Goal: Information Seeking & Learning: Learn about a topic

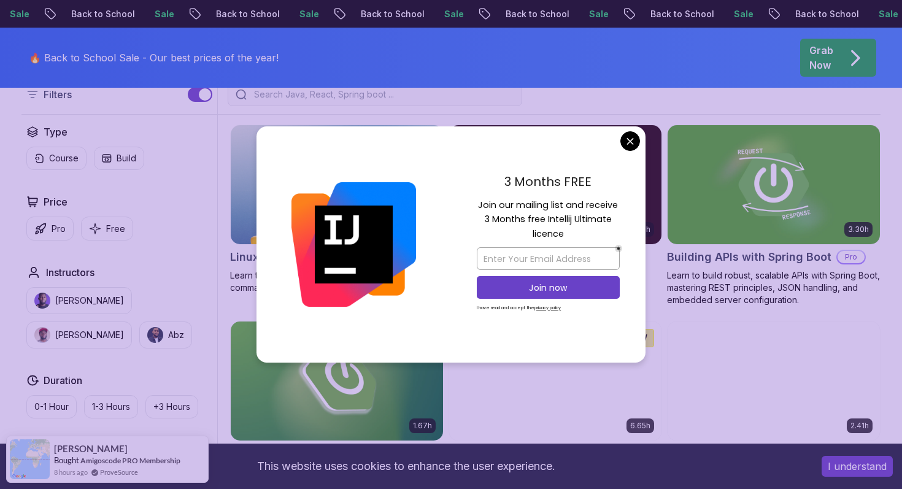
scroll to position [315, 0]
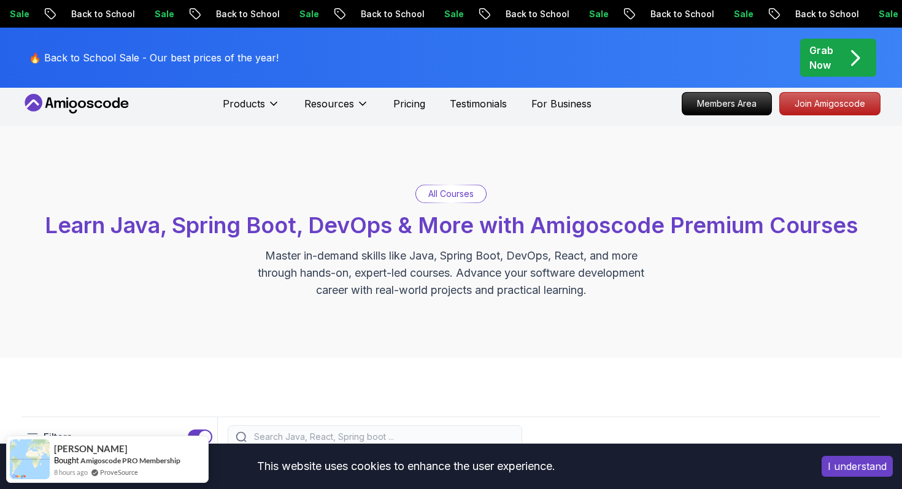
scroll to position [0, 0]
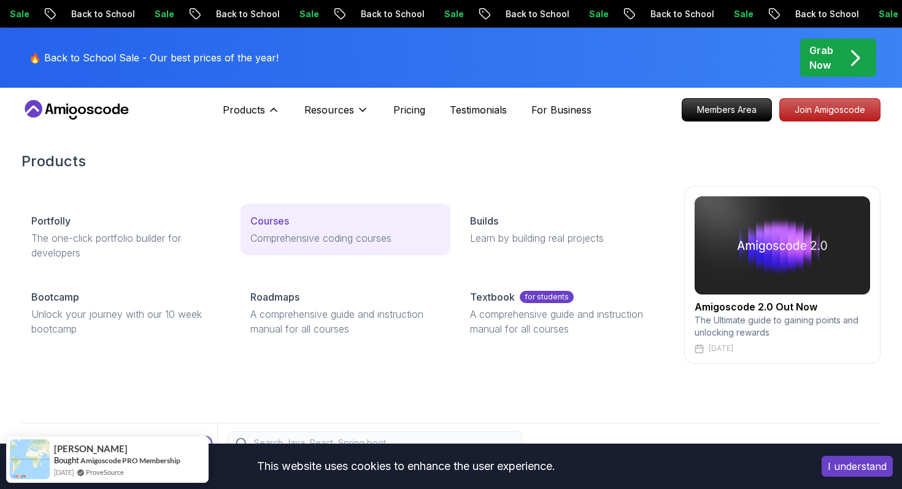
click at [284, 223] on p "Courses" at bounding box center [269, 221] width 39 height 15
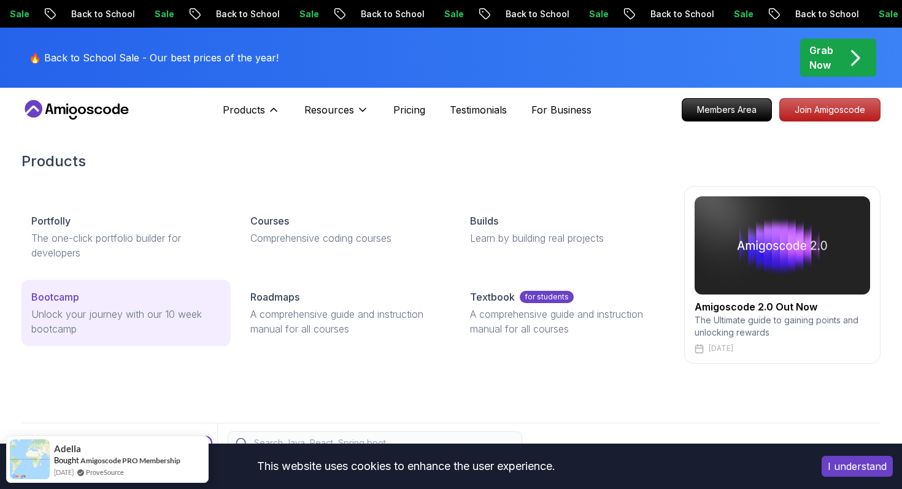
click at [62, 294] on p "Bootcamp" at bounding box center [55, 297] width 48 height 15
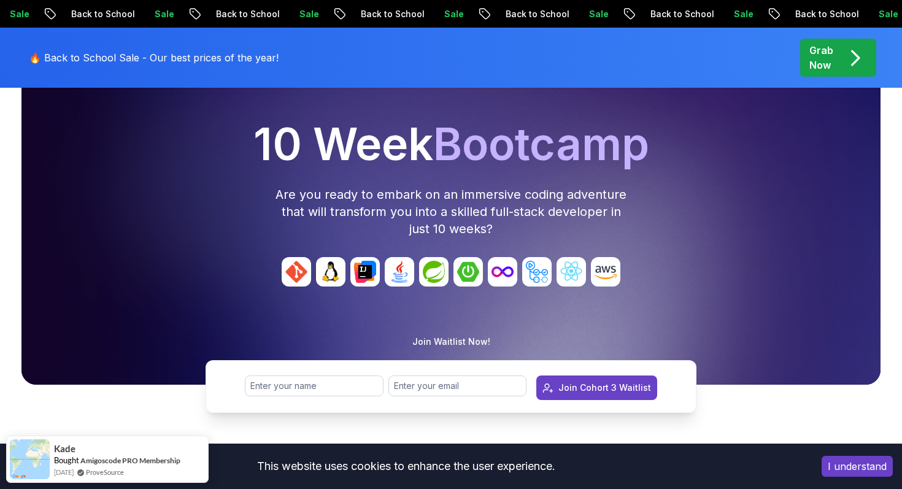
scroll to position [85, 0]
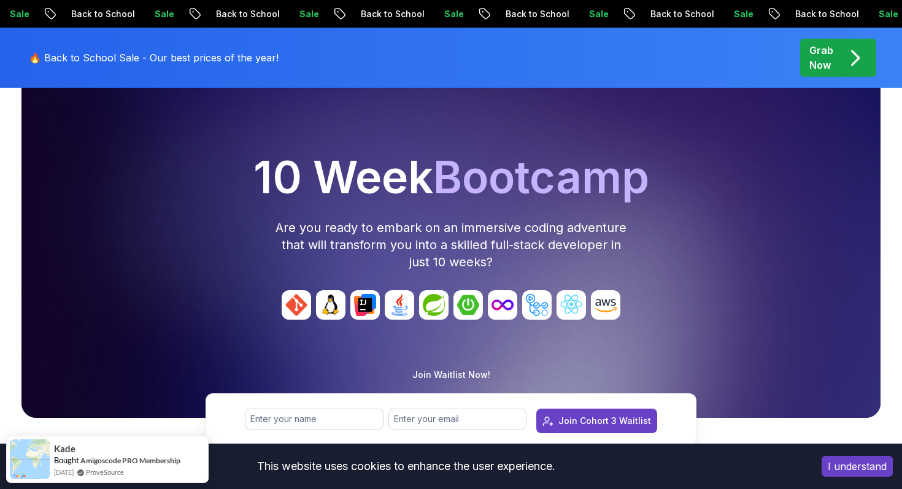
click at [536, 285] on div at bounding box center [450, 232] width 859 height 371
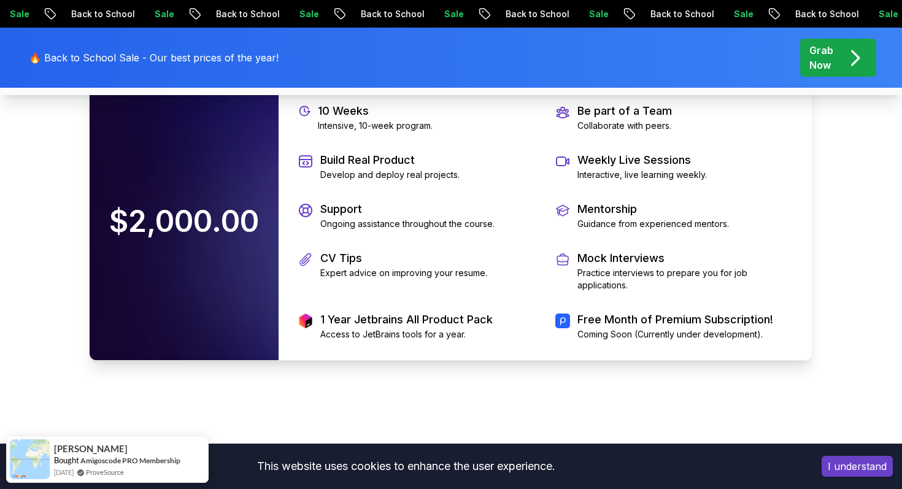
scroll to position [2674, 0]
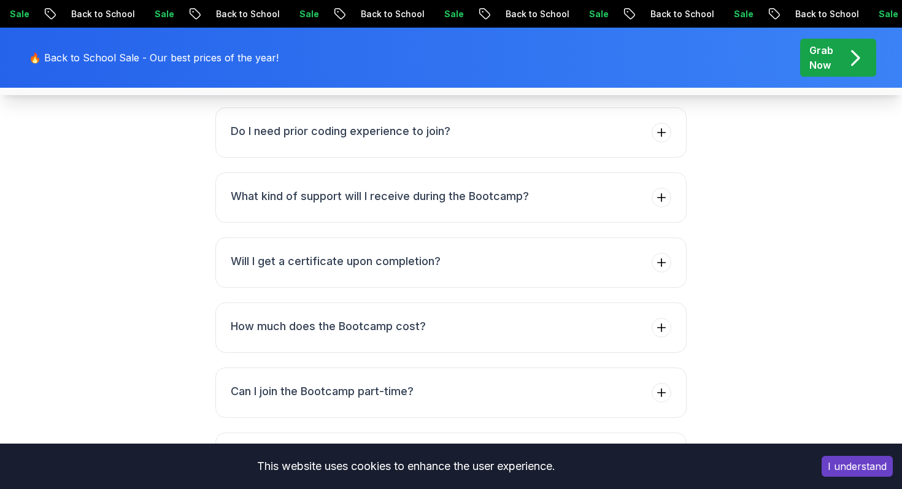
scroll to position [4778, 0]
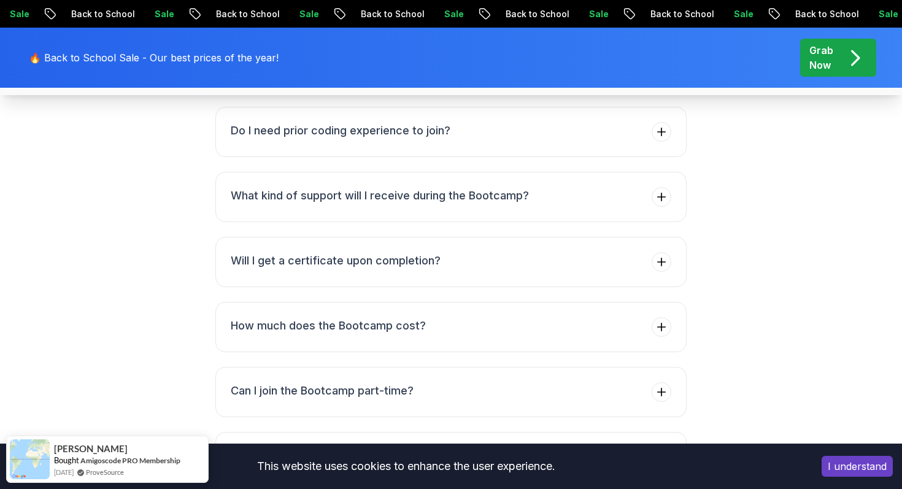
click at [625, 27] on button "What will I learn during the Bootcamp?" at bounding box center [450, 2] width 471 height 50
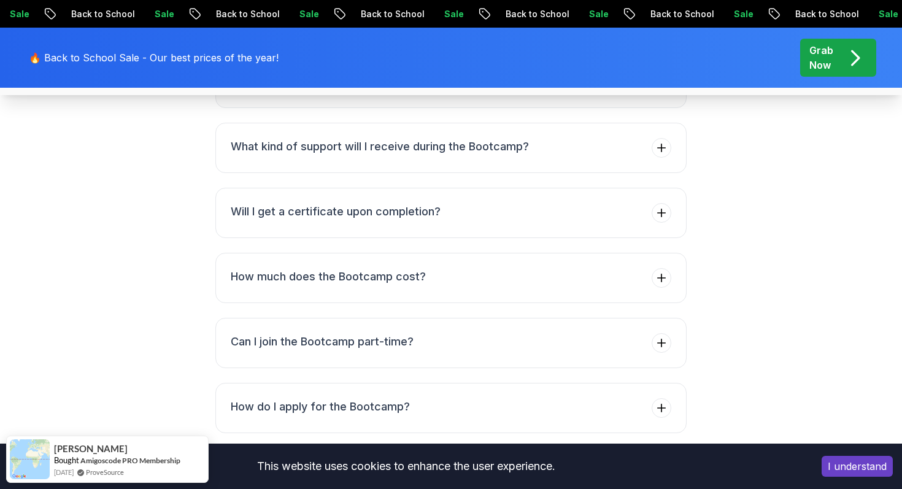
click at [569, 108] on button "Do I need prior coding experience to join?" at bounding box center [450, 83] width 471 height 50
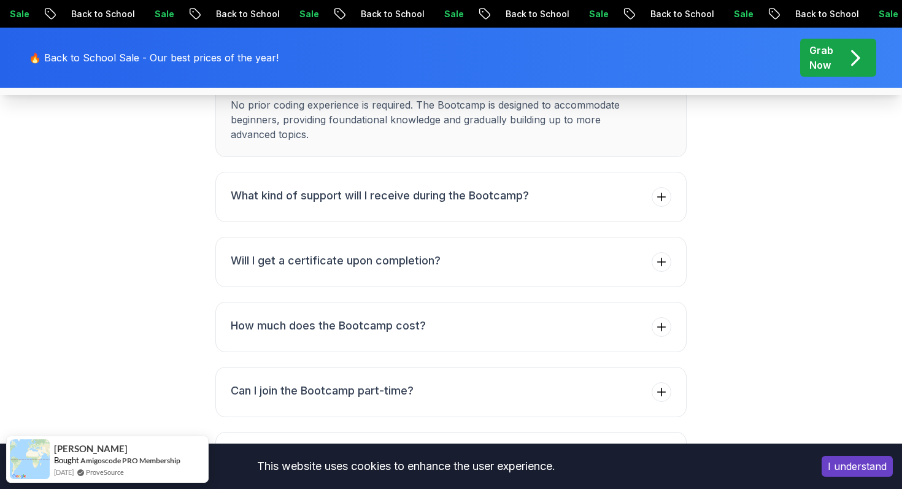
click at [569, 142] on li "Do I need prior coding experience to join? No prior coding experience is requir…" at bounding box center [439, 107] width 416 height 69
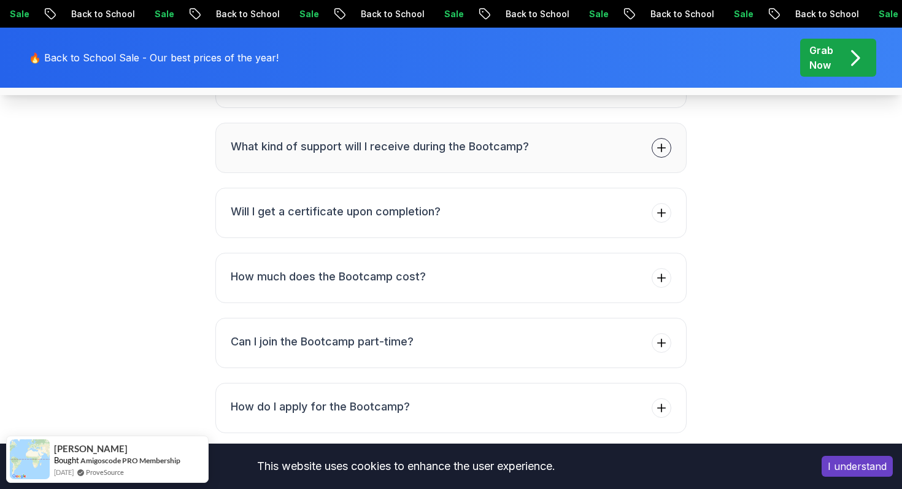
click at [556, 173] on button "What kind of support will I receive during the Bootcamp?" at bounding box center [450, 148] width 471 height 50
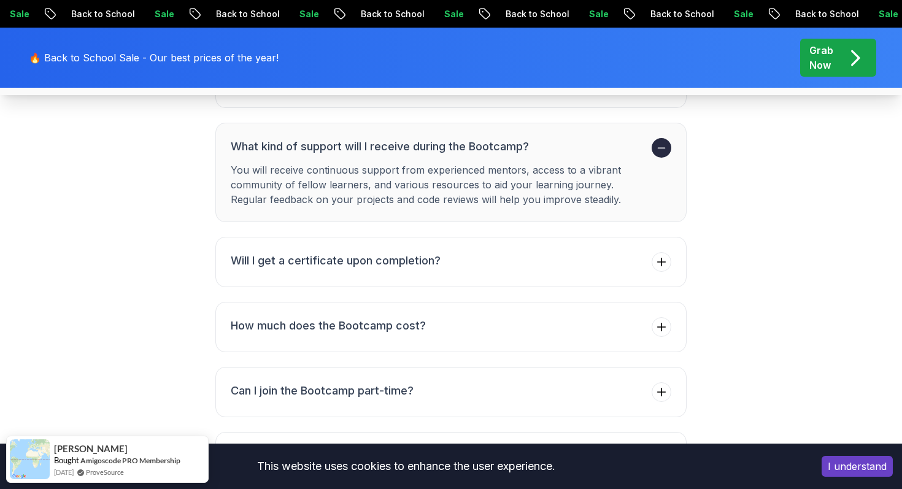
click at [556, 207] on p "You will receive continuous support from experienced mentors, access to a vibra…" at bounding box center [439, 185] width 416 height 44
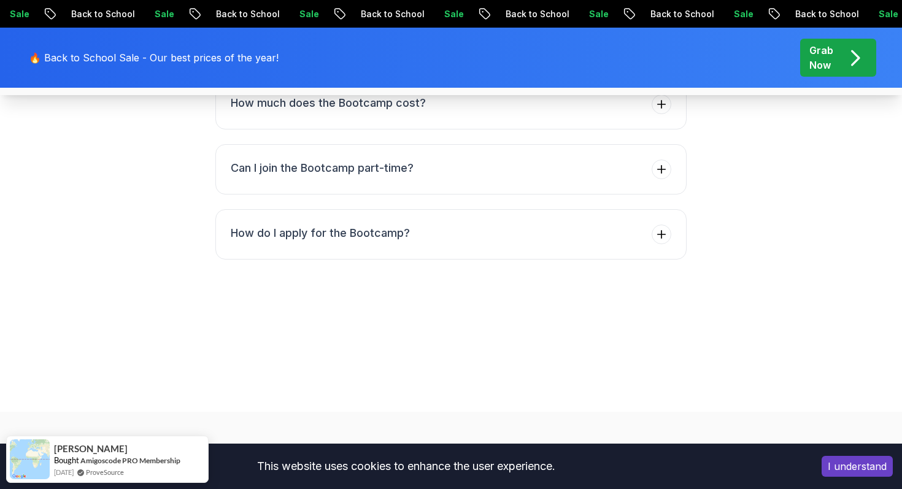
scroll to position [4951, 0]
click at [537, 195] on button "Can I join the Bootcamp part-time?" at bounding box center [450, 170] width 471 height 50
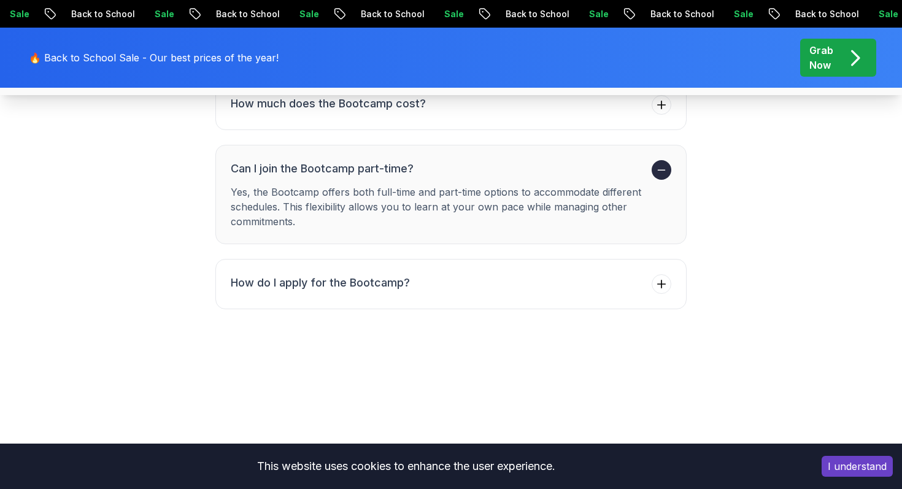
click at [537, 177] on h3 "Can I join the Bootcamp part-time?" at bounding box center [439, 168] width 416 height 17
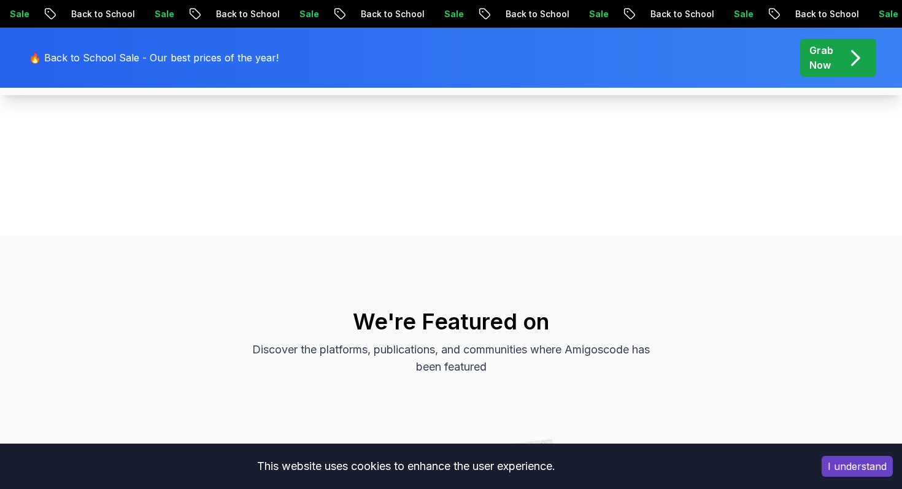
scroll to position [5147, 0]
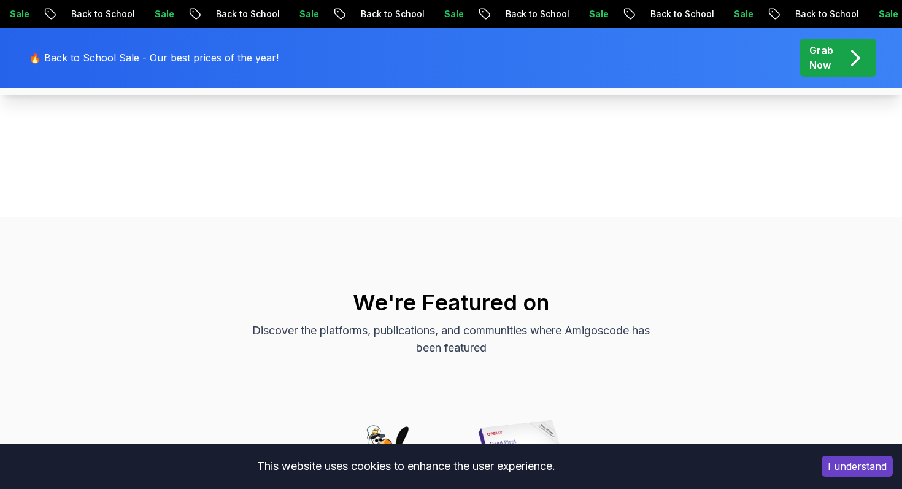
click at [528, 64] on button "How do I apply for the Bootcamp?" at bounding box center [450, 39] width 471 height 50
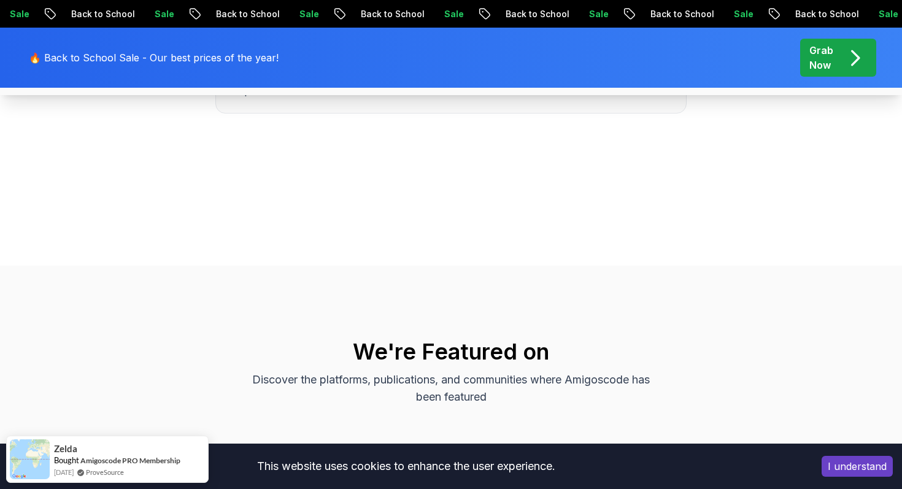
click at [502, 98] on li "How do I apply for the Bootcamp? To apply, visit our application page, fill out…" at bounding box center [439, 63] width 416 height 69
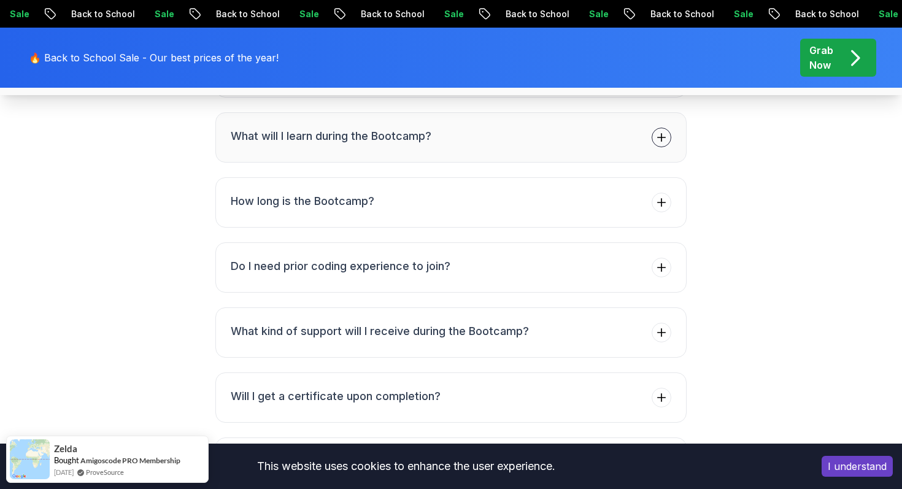
scroll to position [4571, 0]
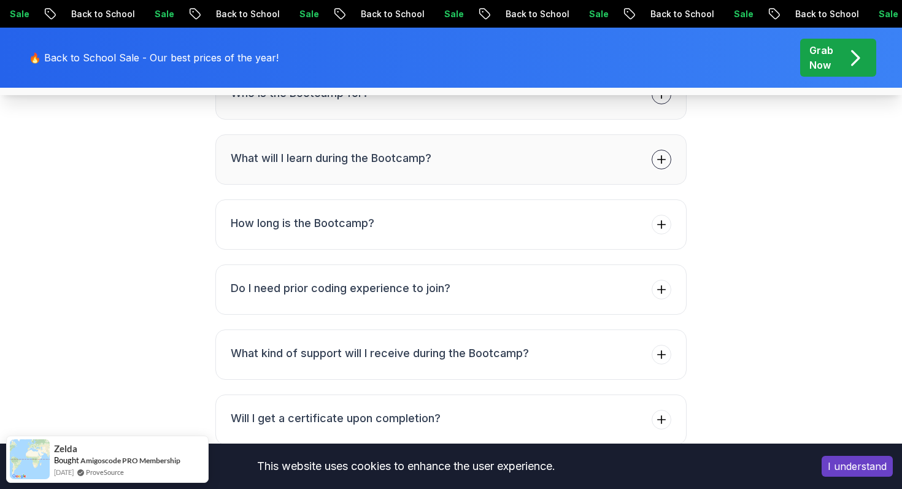
click at [496, 120] on button "Who is the Bootcamp for?" at bounding box center [450, 94] width 471 height 50
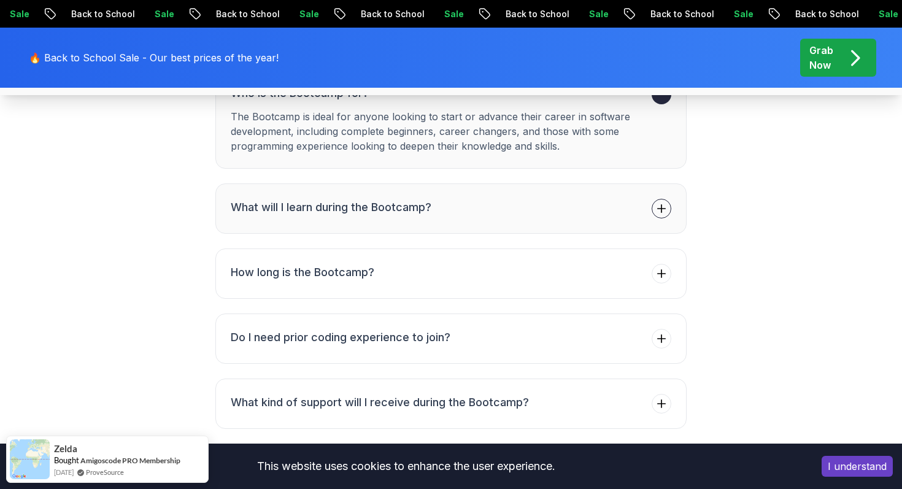
click at [496, 169] on button "Who is the Bootcamp for? The Bootcamp is ideal for anyone looking to start or a…" at bounding box center [450, 118] width 471 height 99
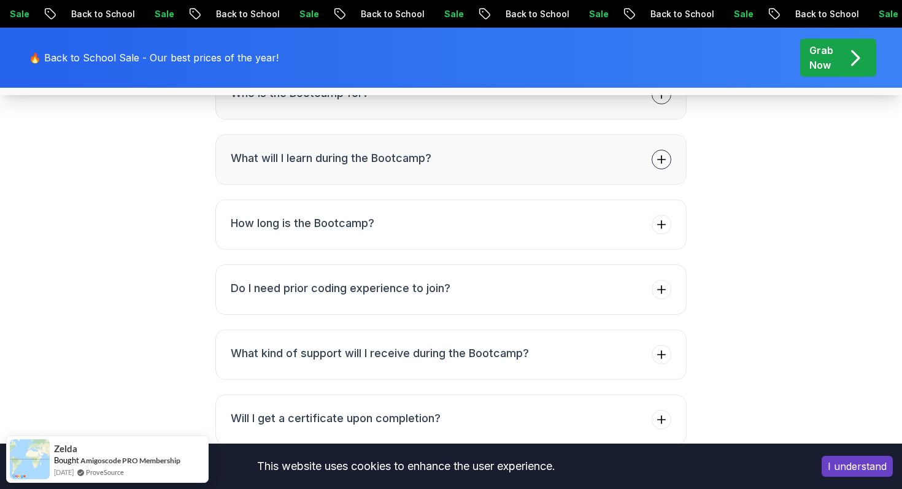
click at [490, 120] on button "Who is the Bootcamp for?" at bounding box center [450, 94] width 471 height 50
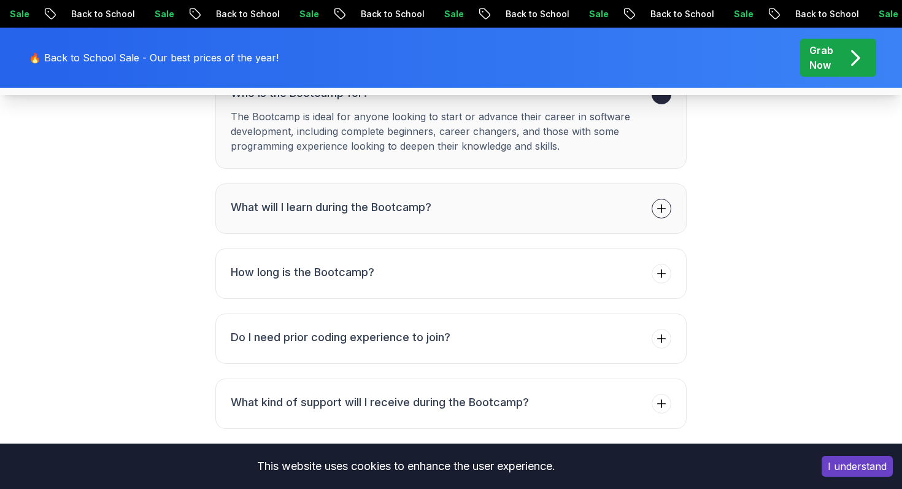
click at [490, 169] on button "Who is the Bootcamp for? The Bootcamp is ideal for anyone looking to start or a…" at bounding box center [450, 118] width 471 height 99
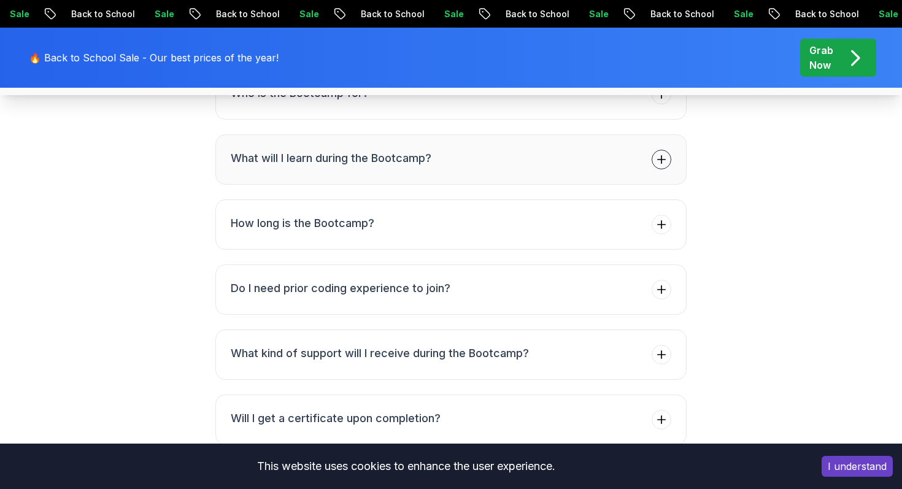
click at [469, 185] on button "What will I learn during the Bootcamp?" at bounding box center [450, 159] width 471 height 50
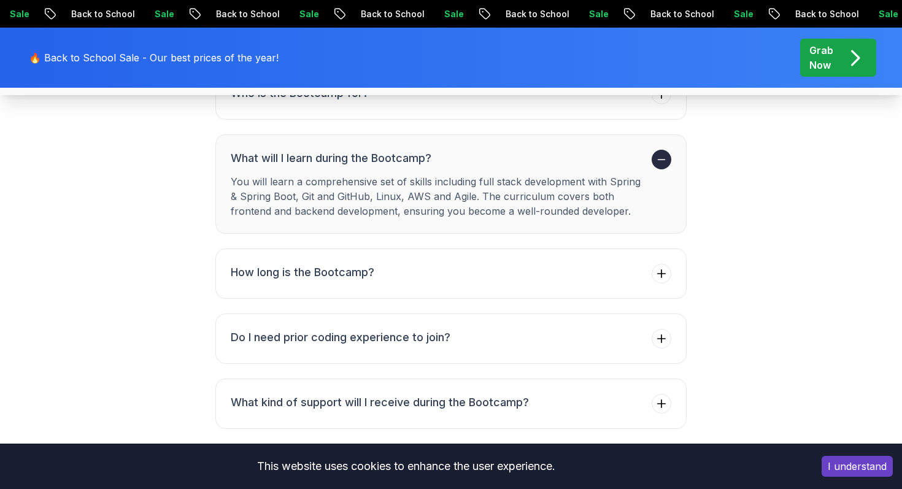
click at [469, 234] on button "What will I learn during the Bootcamp? You will learn a comprehensive set of sk…" at bounding box center [450, 183] width 471 height 99
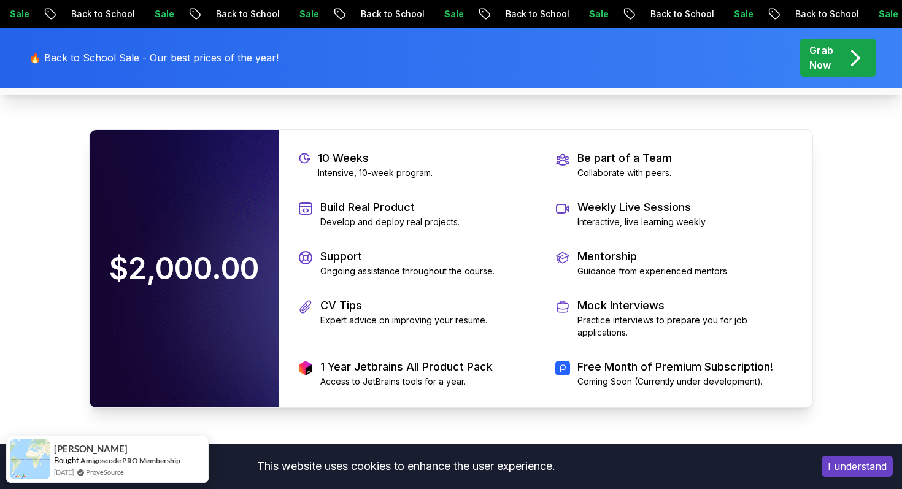
scroll to position [2610, 0]
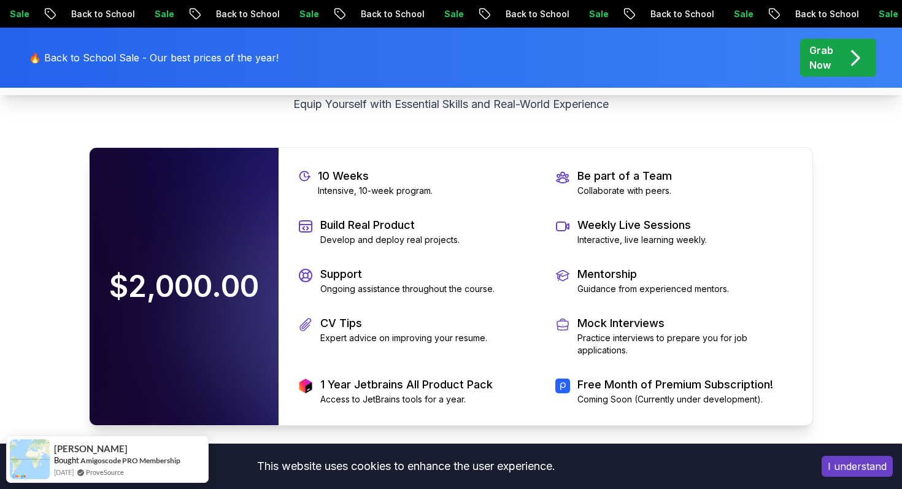
click at [452, 56] on p "Price" at bounding box center [451, 47] width 724 height 17
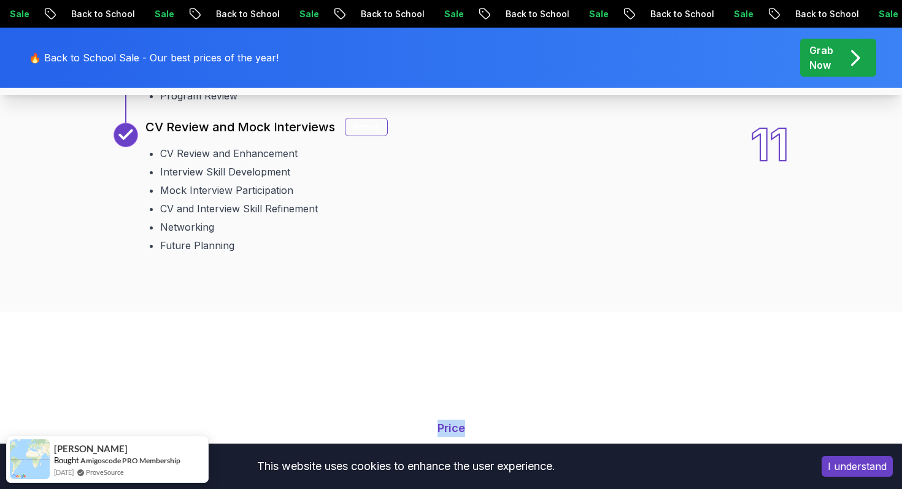
scroll to position [2234, 0]
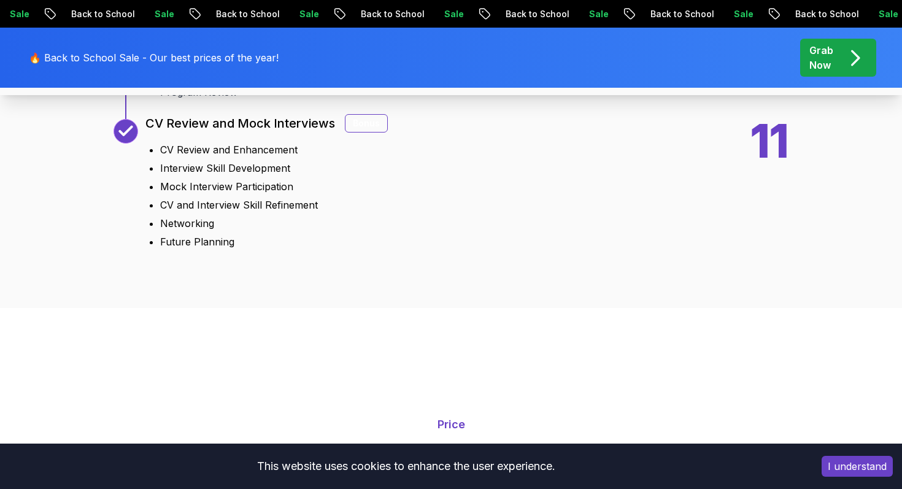
click at [364, 249] on ul "CV Review and Enhancement Interview Skill Development Mock Interview Participat…" at bounding box center [266, 193] width 242 height 112
click at [363, 133] on div "Bonus" at bounding box center [366, 123] width 43 height 18
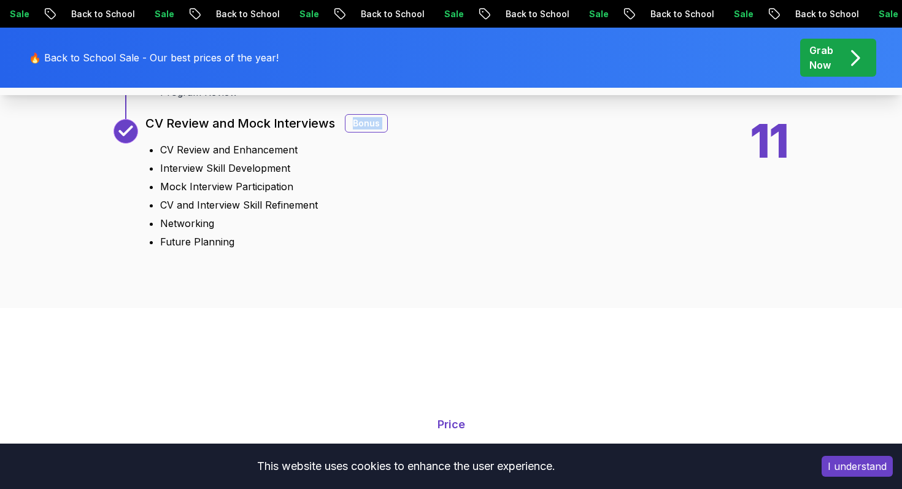
click at [363, 133] on div "Bonus" at bounding box center [366, 123] width 43 height 18
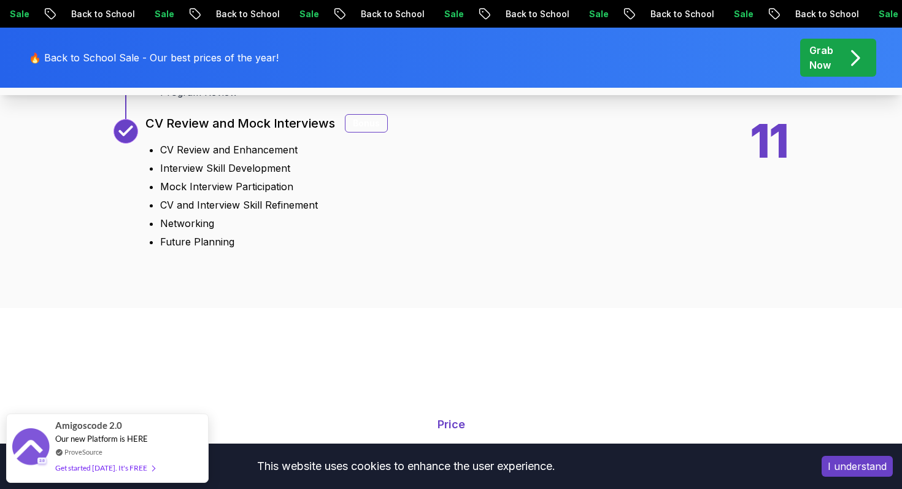
click at [387, 249] on div "11 CV Review and Mock Interviews Bonus CV Review and Enhancement Interview Skil…" at bounding box center [451, 184] width 675 height 130
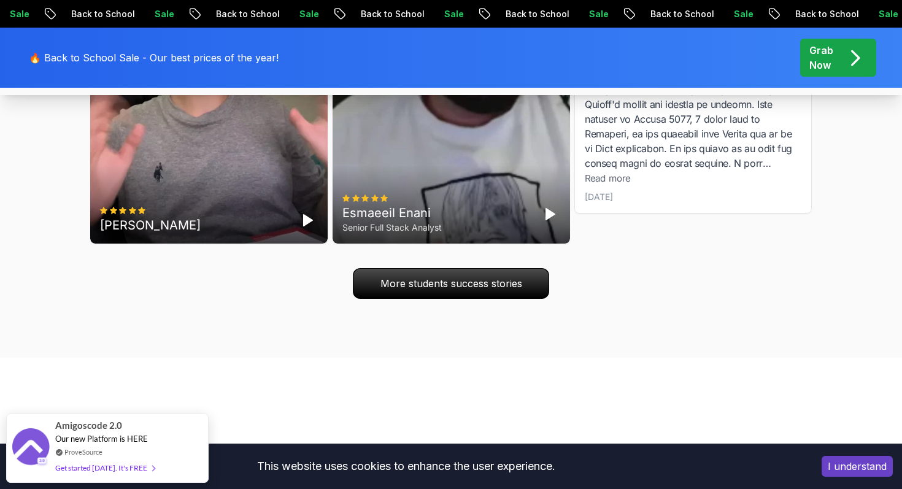
scroll to position [4032, 0]
